Goal: Task Accomplishment & Management: Use online tool/utility

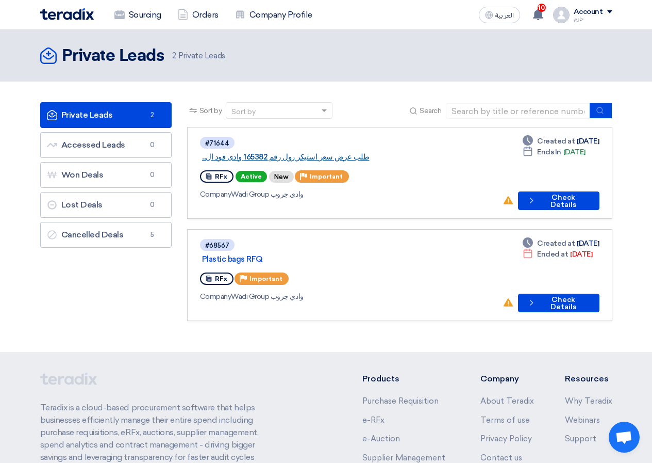
click at [234, 154] on link "طلب عرض سعر استيكر رول رقم 165382 وادى فود ال..." at bounding box center [331, 156] width 258 height 9
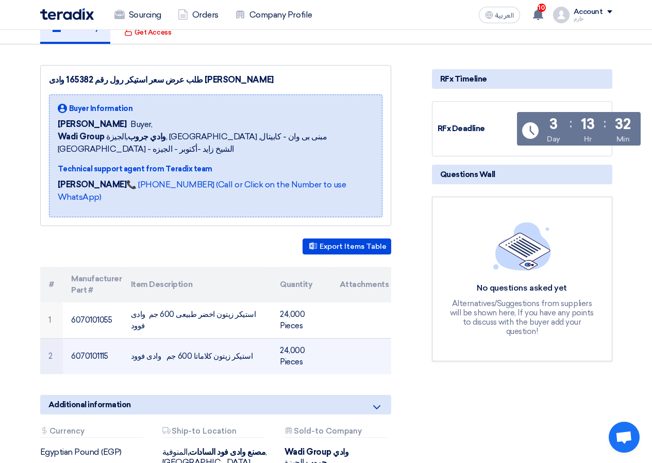
scroll to position [206, 0]
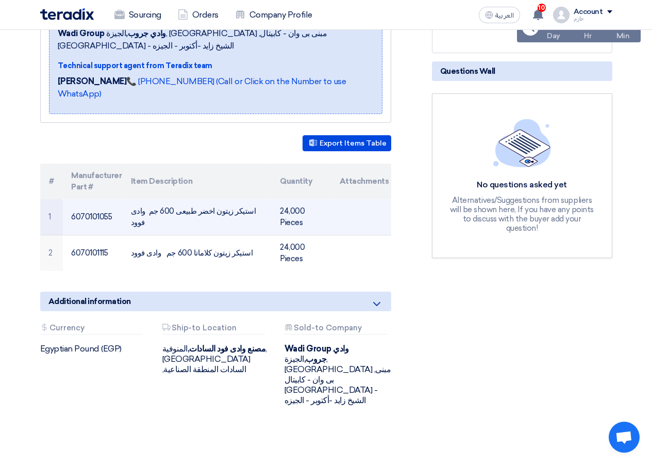
click at [256, 199] on td "استيكر زيتون اخضر طبيعى 600 جم وادى فوود" at bounding box center [197, 217] width 149 height 36
copy tr "استيكر زيتون اخضر طبيعى 600 جم وادى فوود"
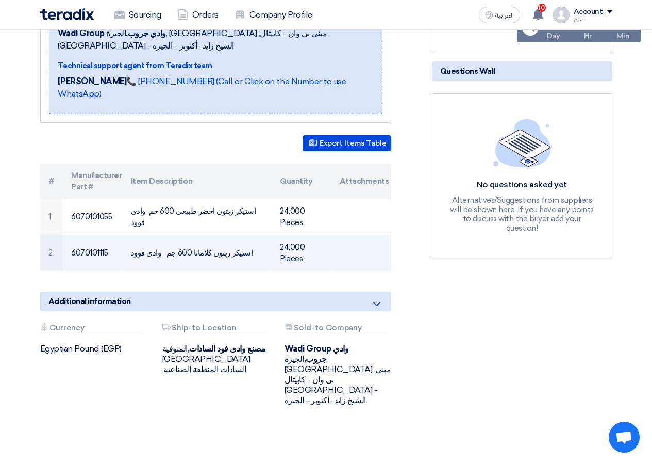
click at [167, 235] on td "استيكر زيتون كلاماتا 600 جم وادى فوود" at bounding box center [197, 253] width 149 height 36
copy tr "استيكر زيتون كلاماتا 600 جم وادى فوود"
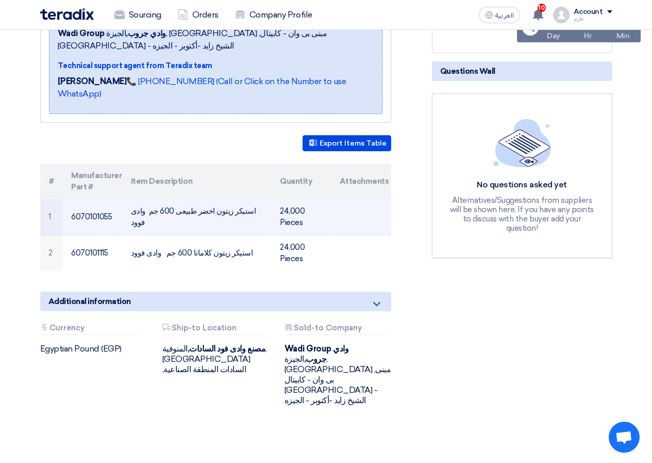
click at [290, 199] on td "24,000 Pieces" at bounding box center [302, 217] width 60 height 36
copy tr "24,000 Pieces"
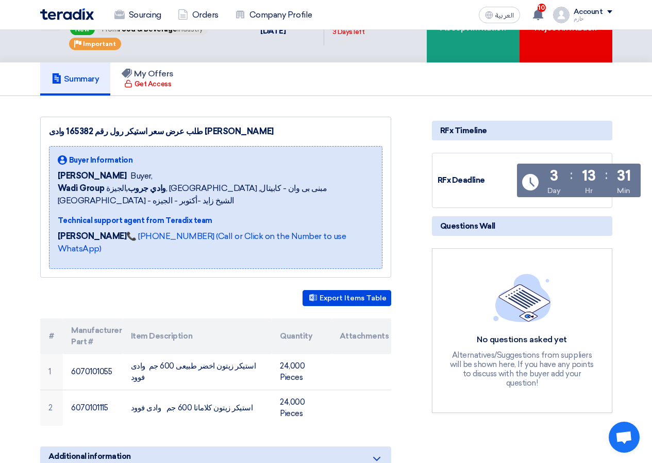
scroll to position [0, 0]
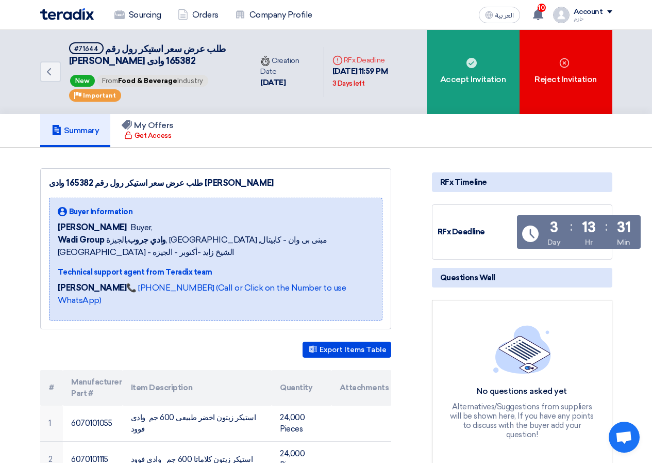
click at [76, 225] on span "[PERSON_NAME]" at bounding box center [92, 227] width 69 height 12
click at [77, 225] on span "[PERSON_NAME]" at bounding box center [92, 227] width 69 height 12
